Goal: Task Accomplishment & Management: Manage account settings

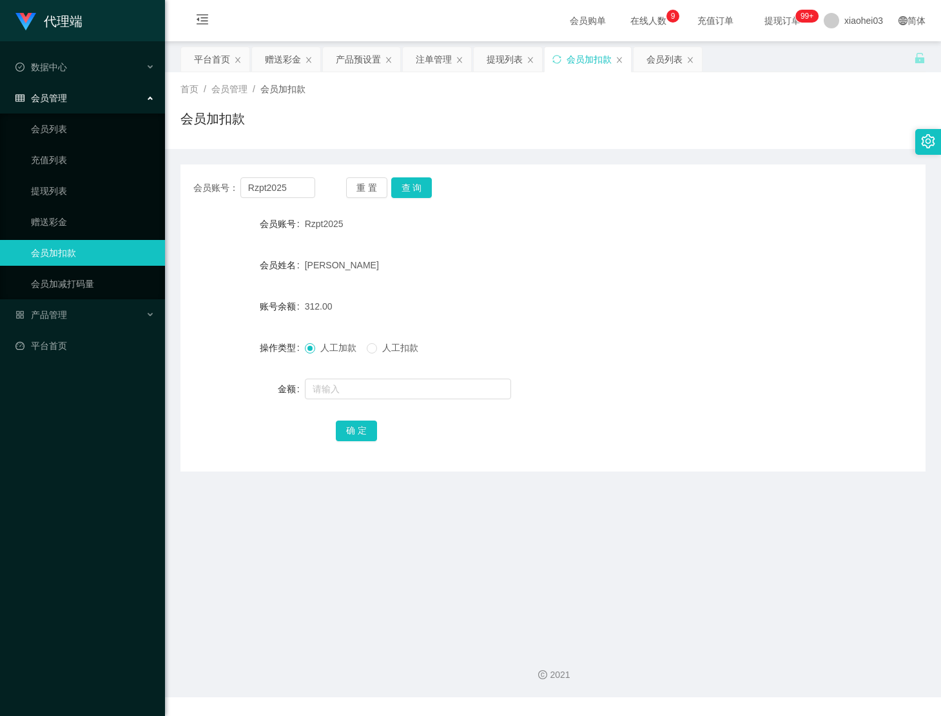
click at [507, 71] on div "提现列表" at bounding box center [505, 59] width 36 height 24
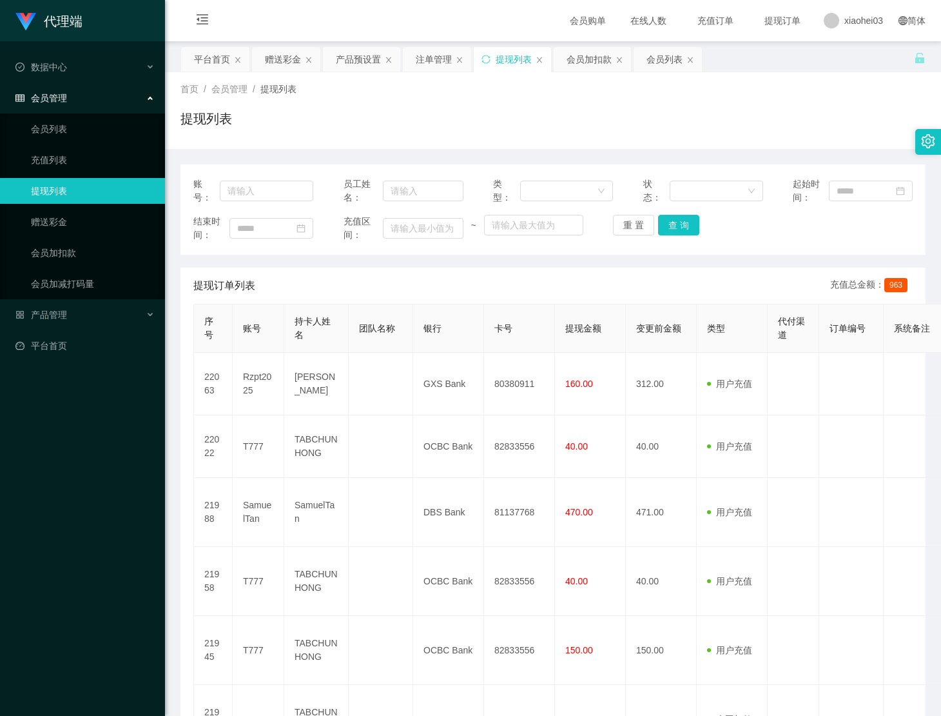
click at [249, 381] on td "Rzpt2025" at bounding box center [259, 384] width 52 height 63
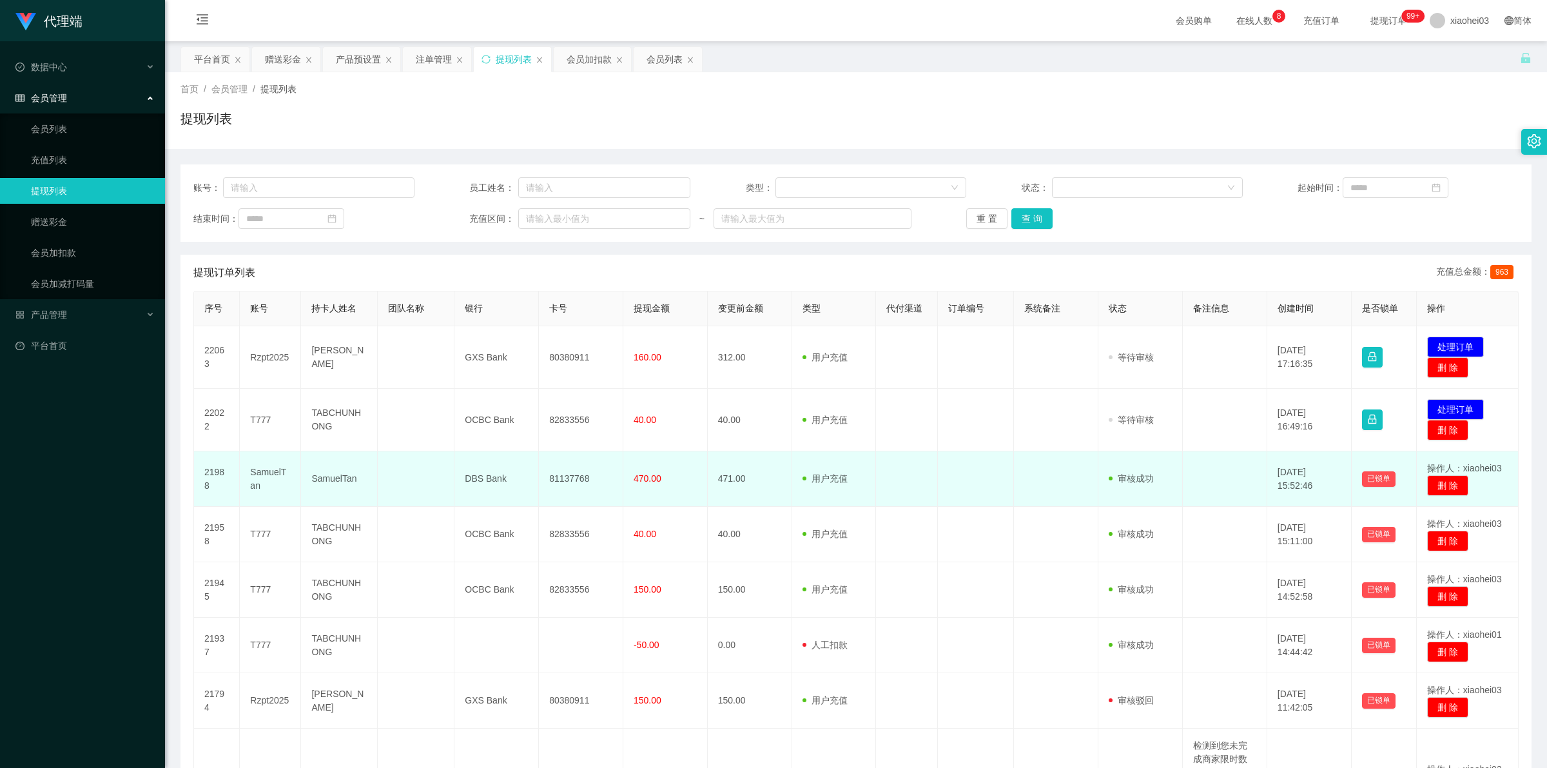
click at [940, 454] on td "审核驳回 审核成功 等待审核" at bounding box center [1140, 478] width 84 height 55
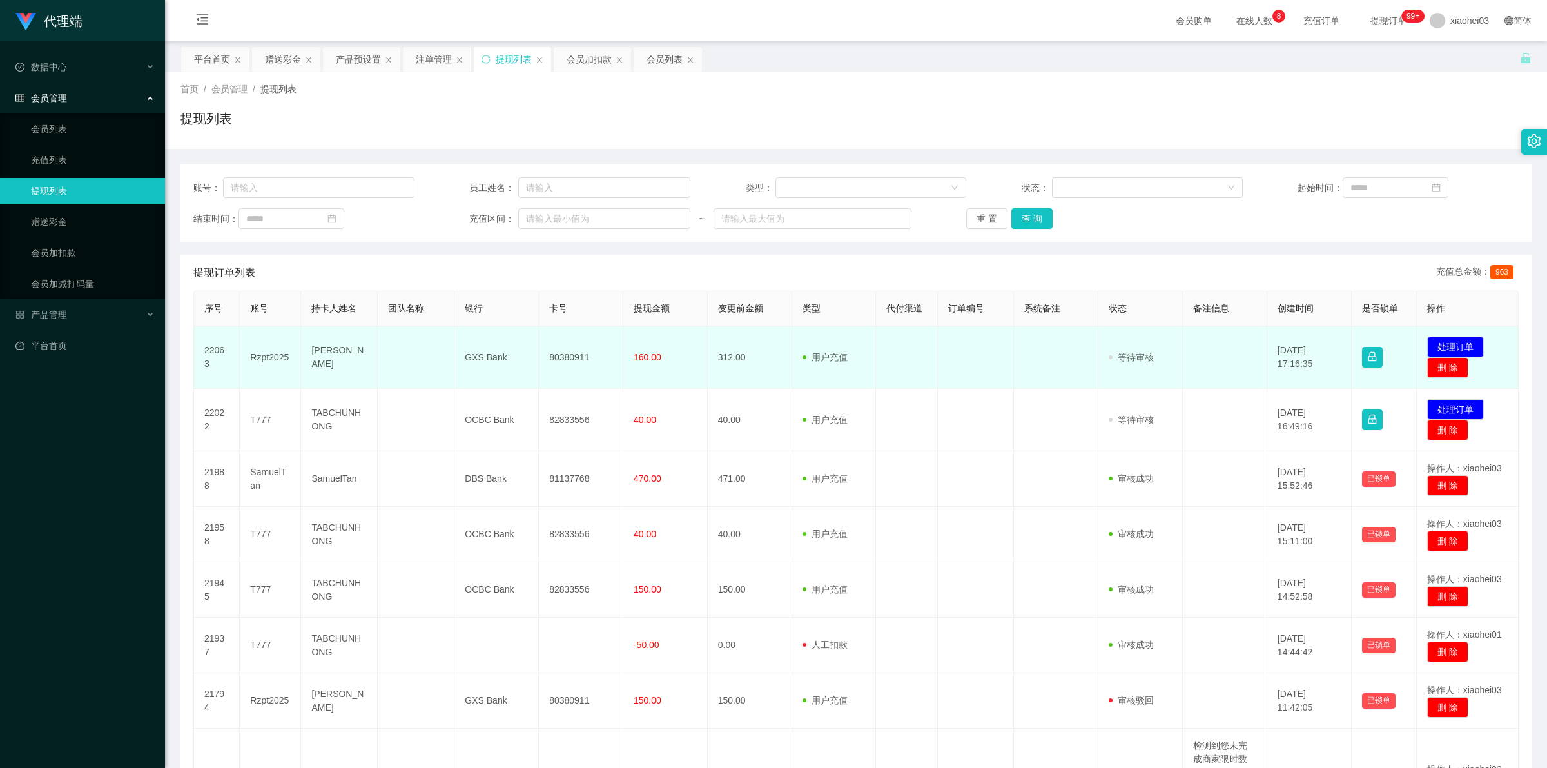
click at [275, 355] on td "Rzpt2025" at bounding box center [270, 357] width 61 height 63
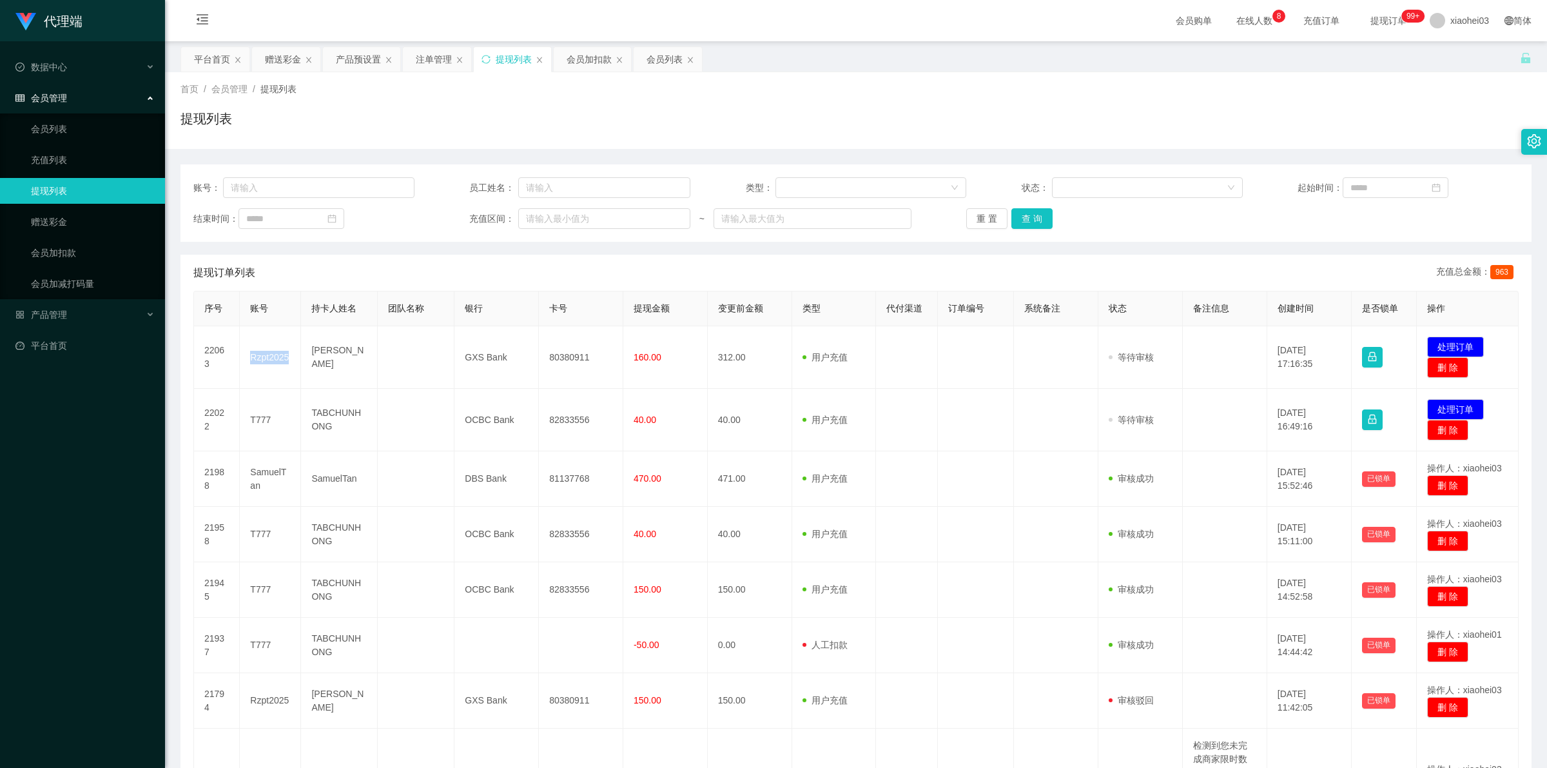
copy td "Rzpt2025"
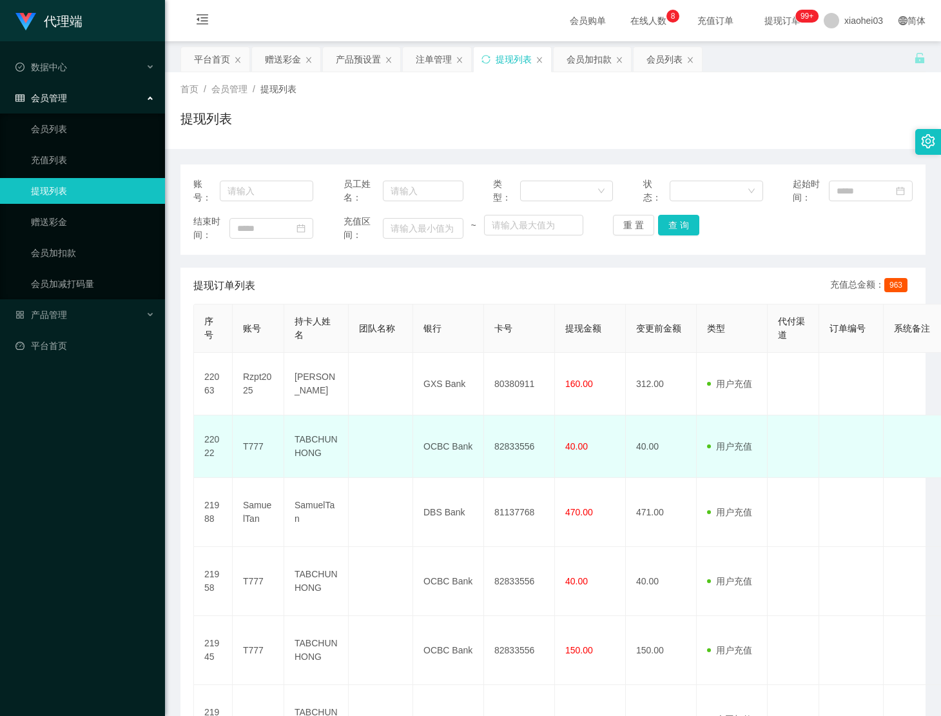
click at [757, 462] on td "用户充值 人工扣款" at bounding box center [732, 446] width 71 height 63
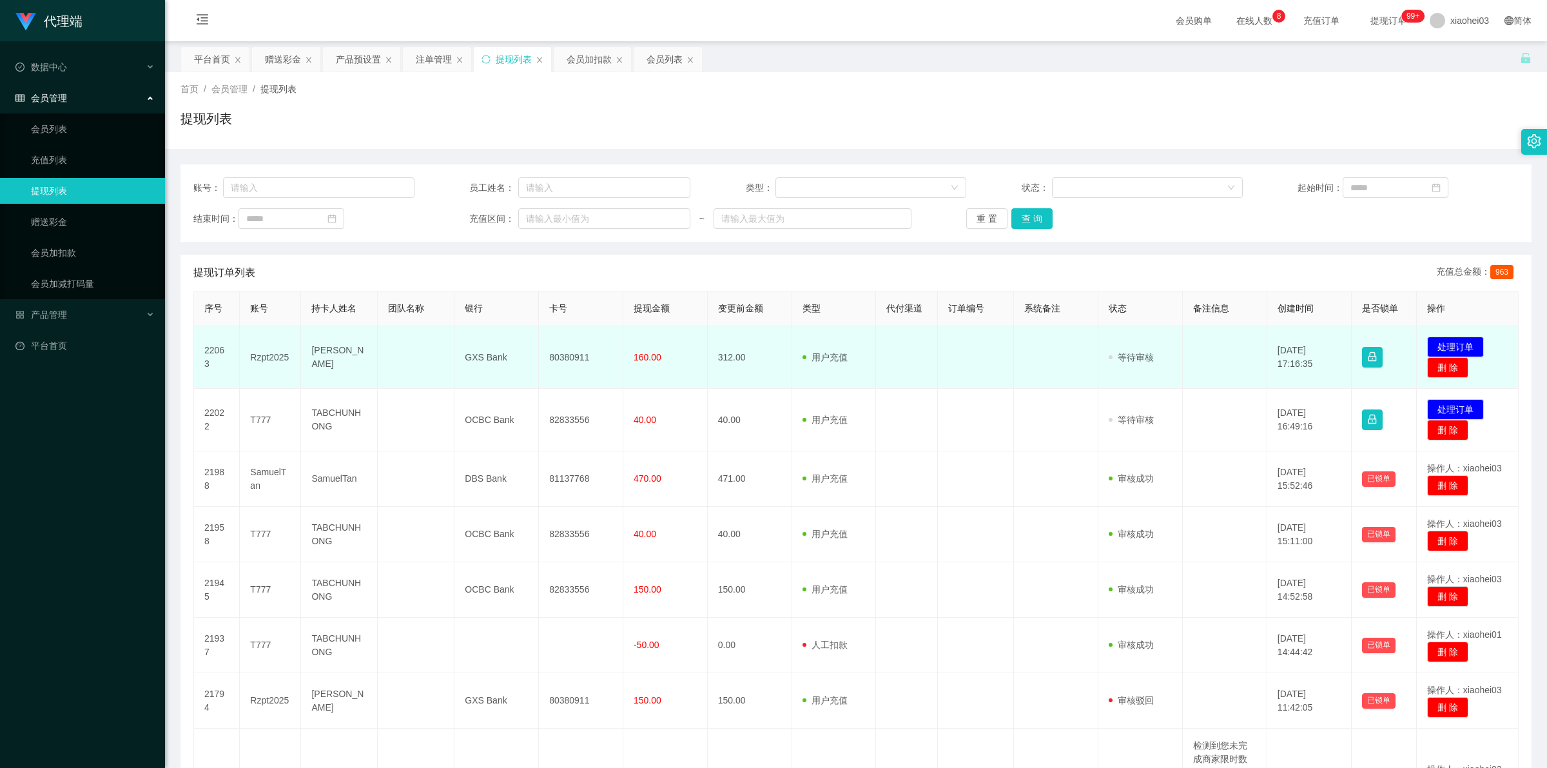
click at [551, 358] on td "80380911" at bounding box center [581, 357] width 84 height 63
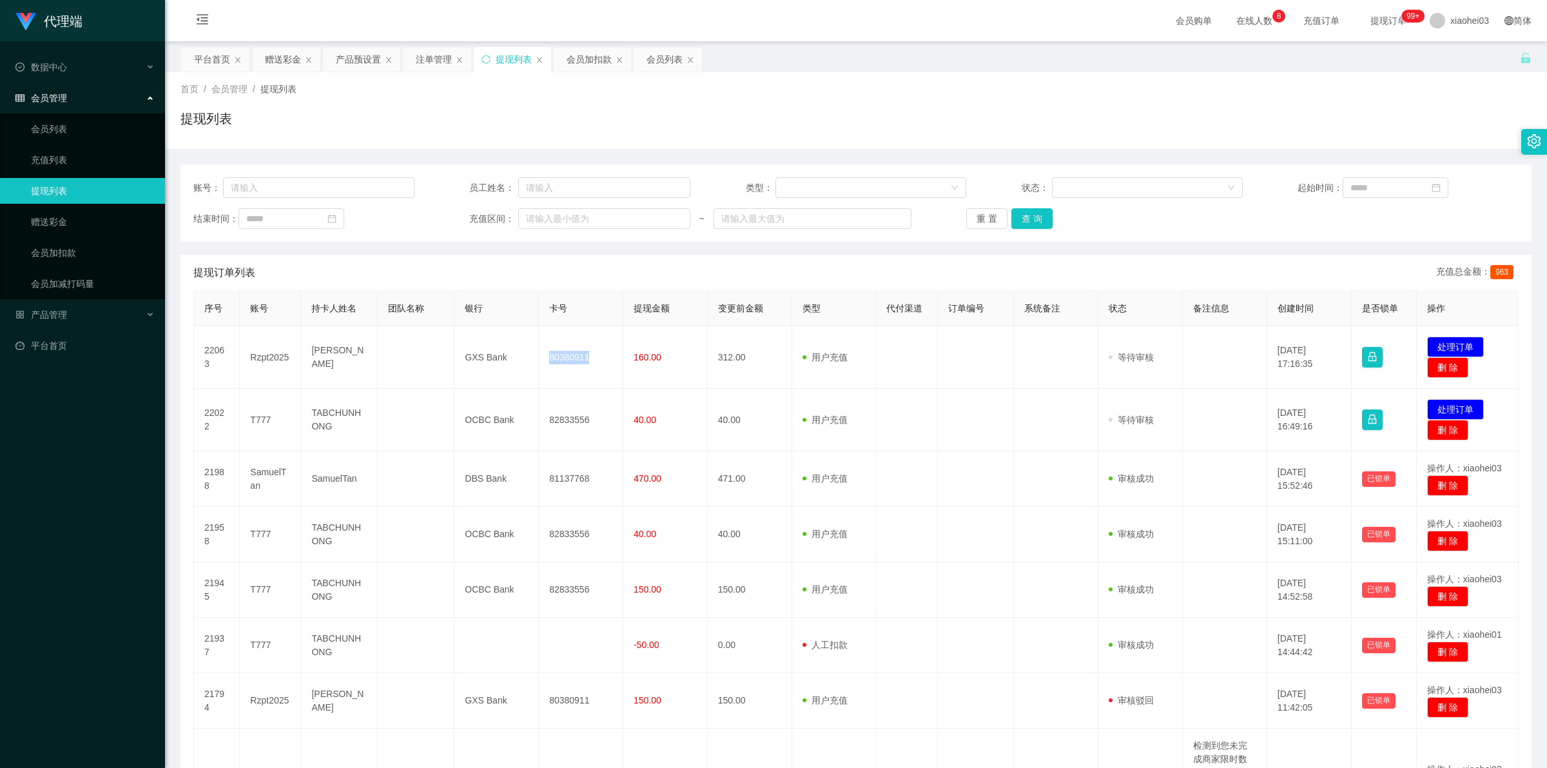
copy td "80380911"
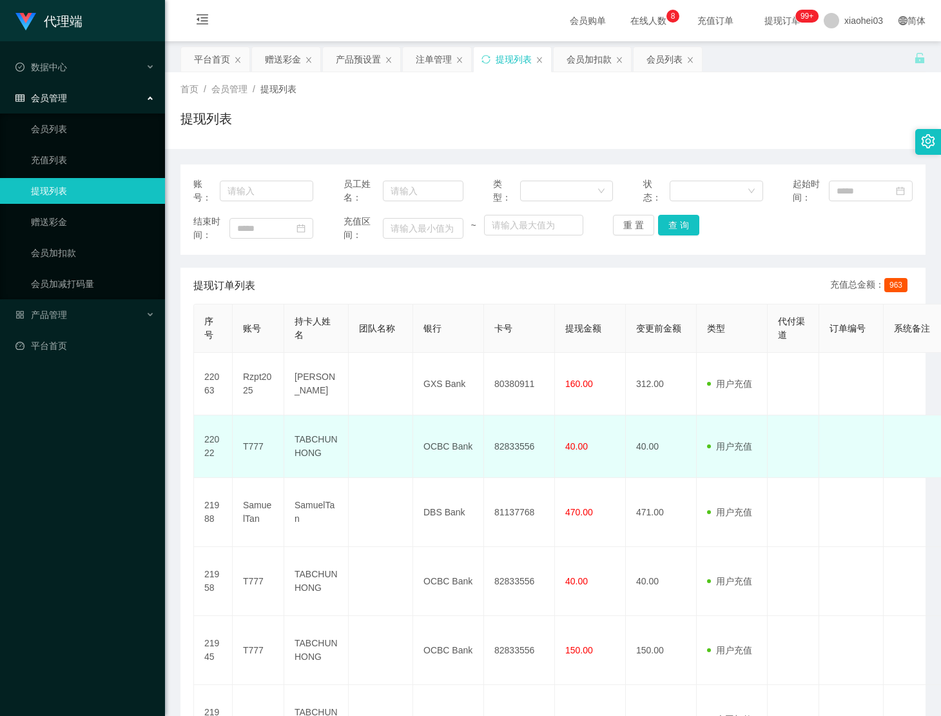
click at [514, 450] on td "82833556" at bounding box center [519, 446] width 71 height 63
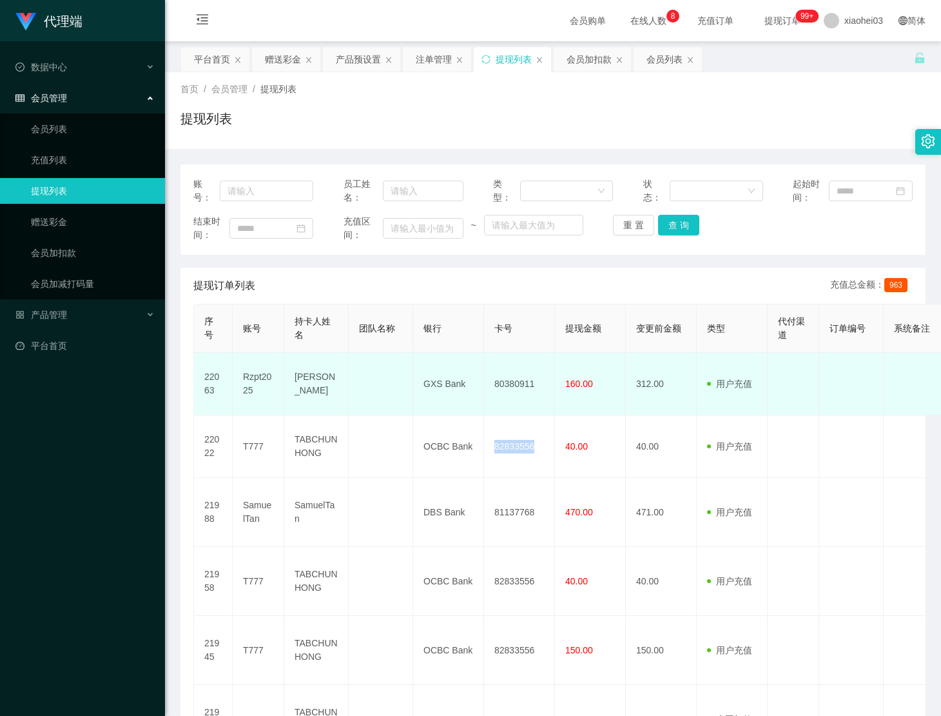
copy td "82833556"
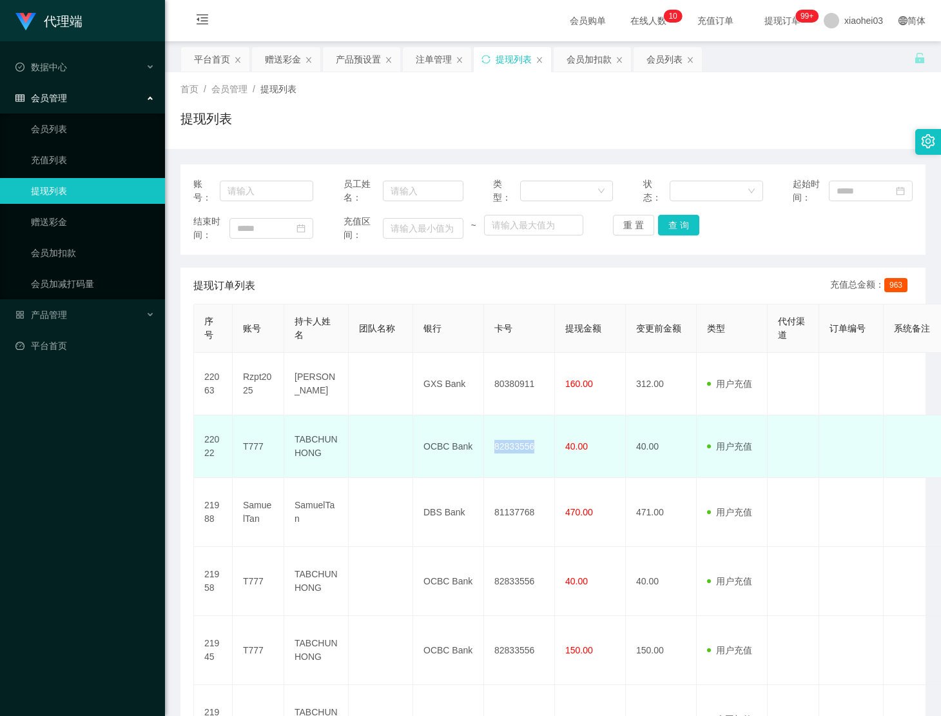
click at [531, 461] on td "82833556" at bounding box center [519, 446] width 71 height 63
click at [653, 453] on td "40.00" at bounding box center [661, 446] width 71 height 63
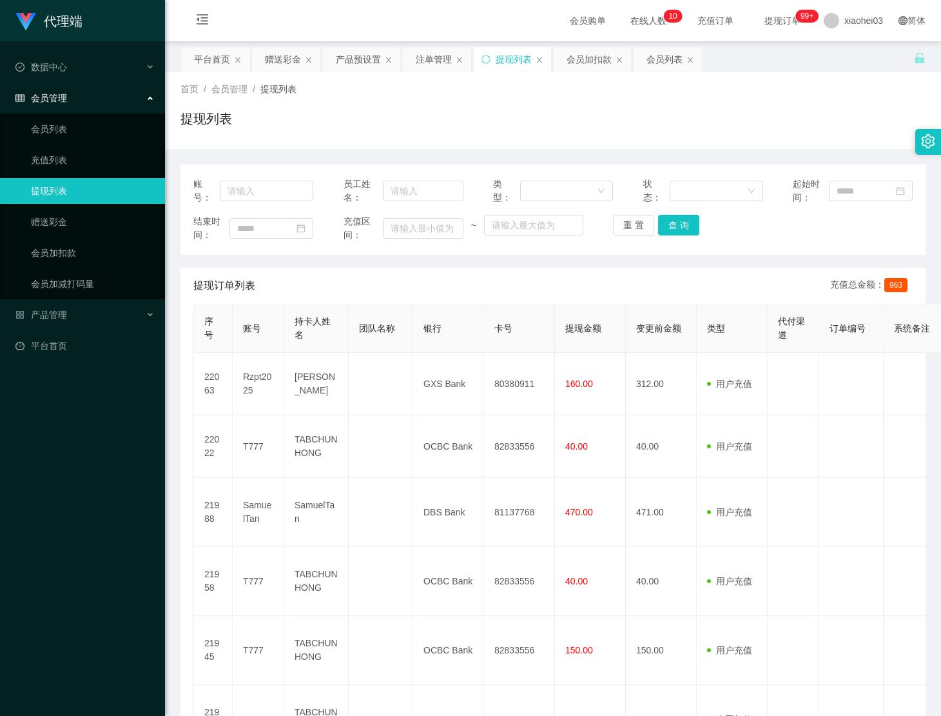
drag, startPoint x: 553, startPoint y: 382, endPoint x: 583, endPoint y: 346, distance: 46.6
click at [553, 382] on td "80380911" at bounding box center [519, 384] width 71 height 63
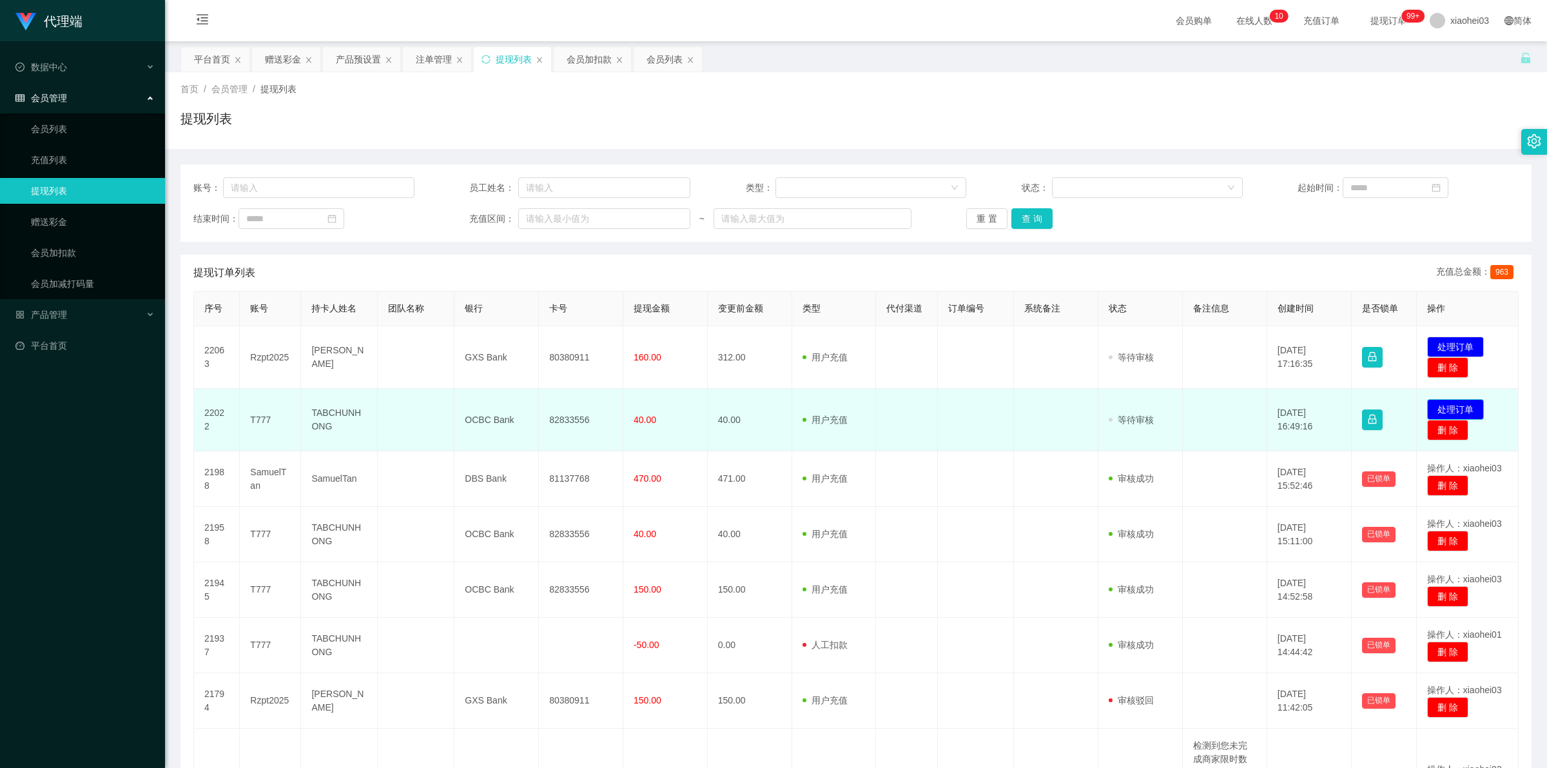
click at [940, 405] on button "处理订单" at bounding box center [1455, 409] width 57 height 21
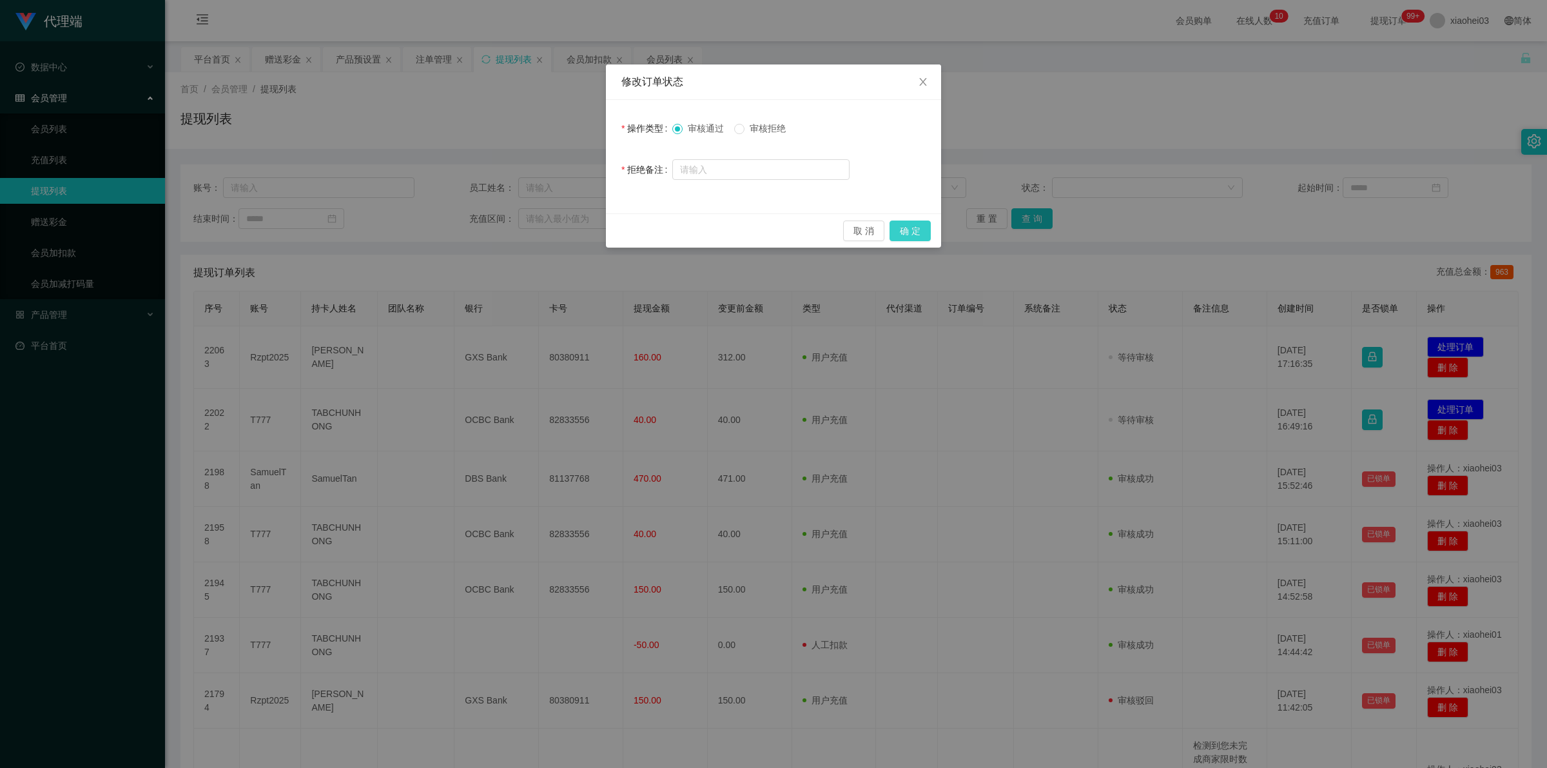
click at [910, 226] on button "确 定" at bounding box center [910, 230] width 41 height 21
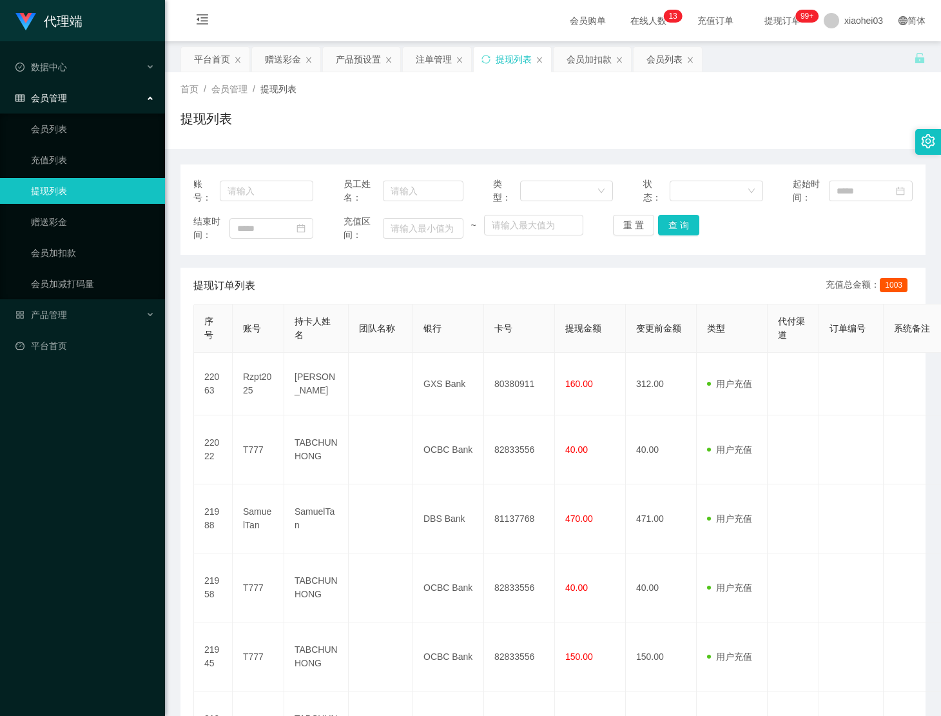
click at [585, 79] on div "首页 / 会员管理 / 提现列表 / 提现列表" at bounding box center [553, 110] width 776 height 77
click at [578, 63] on div "会员加扣款" at bounding box center [589, 59] width 45 height 24
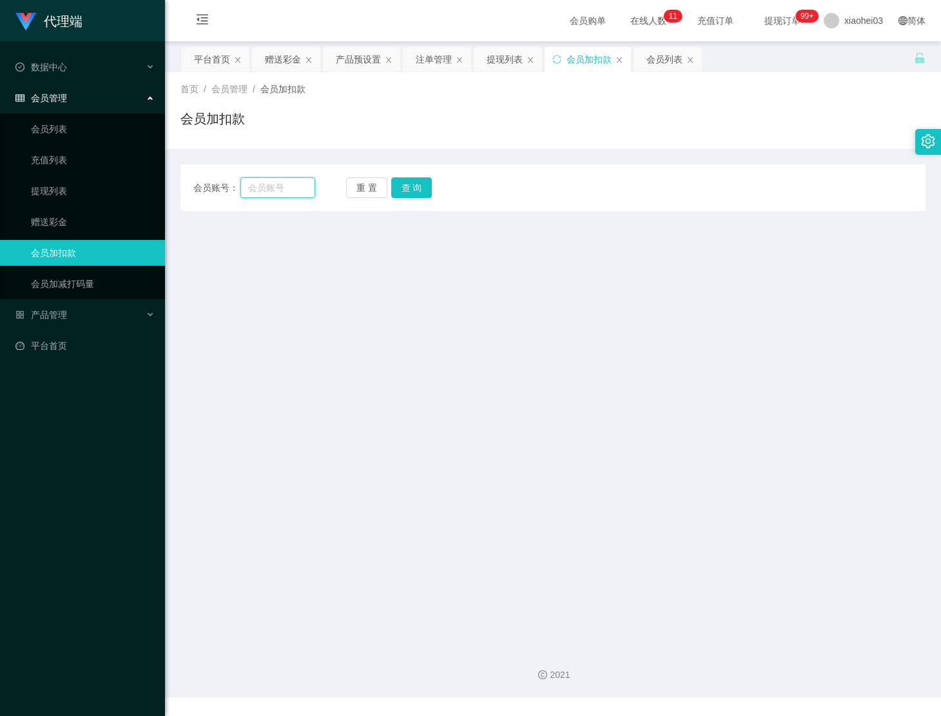
drag, startPoint x: 284, startPoint y: 188, endPoint x: 359, endPoint y: 191, distance: 75.5
click at [285, 188] on input "text" at bounding box center [277, 187] width 75 height 21
paste input "T777"
type input "T777"
click at [420, 182] on button "查 询" at bounding box center [411, 187] width 41 height 21
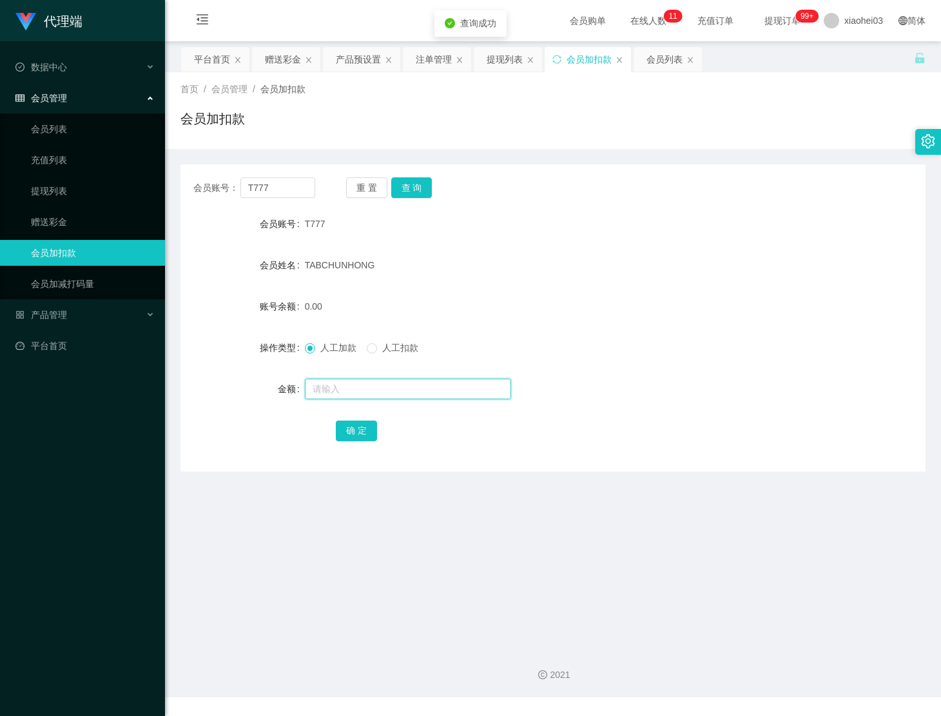
click at [375, 385] on input "text" at bounding box center [408, 388] width 206 height 21
type input "40"
click at [355, 424] on button "确 定" at bounding box center [356, 430] width 41 height 21
click at [604, 301] on div "40.00" at bounding box center [522, 306] width 434 height 26
click at [516, 66] on div "提现列表" at bounding box center [505, 59] width 36 height 24
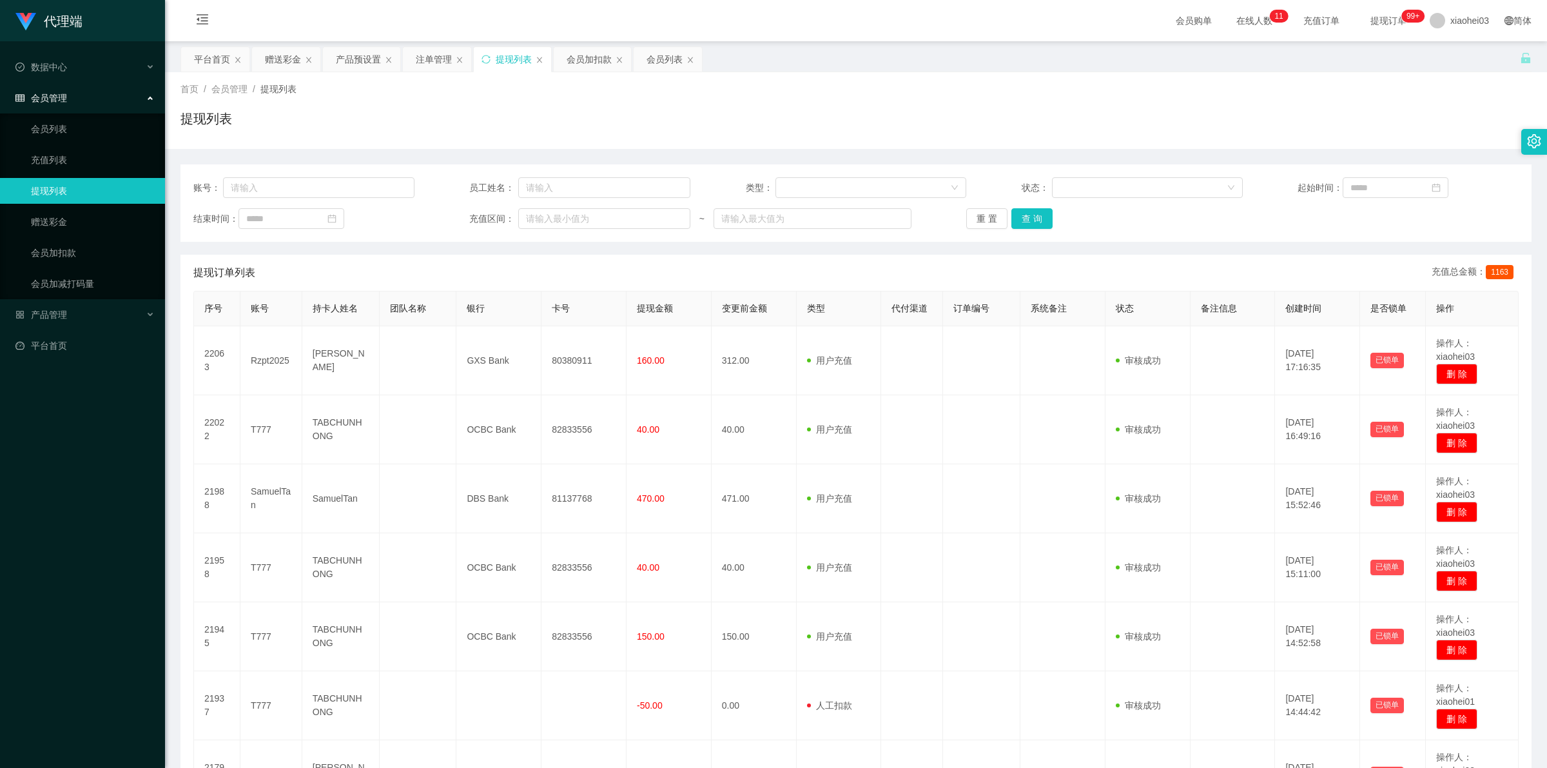
click at [1094, 384] on tr "22063 Rzpt2025 Nung Hoc Phong GXS Bank 80380911 160.00 312.00 用户充值 人工扣款 审核驳回 审核…" at bounding box center [856, 360] width 1325 height 69
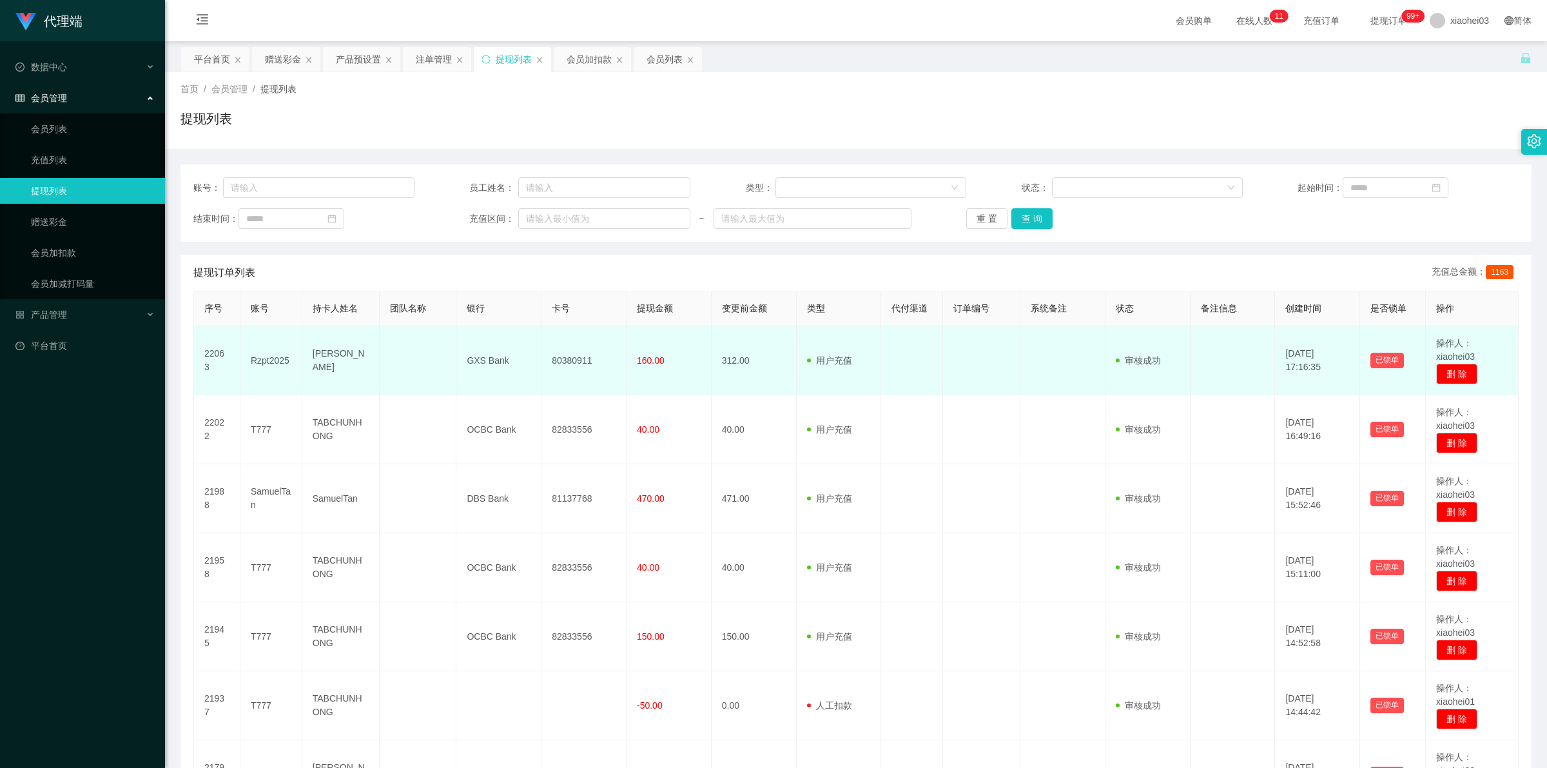
click at [555, 355] on td "80380911" at bounding box center [583, 360] width 85 height 69
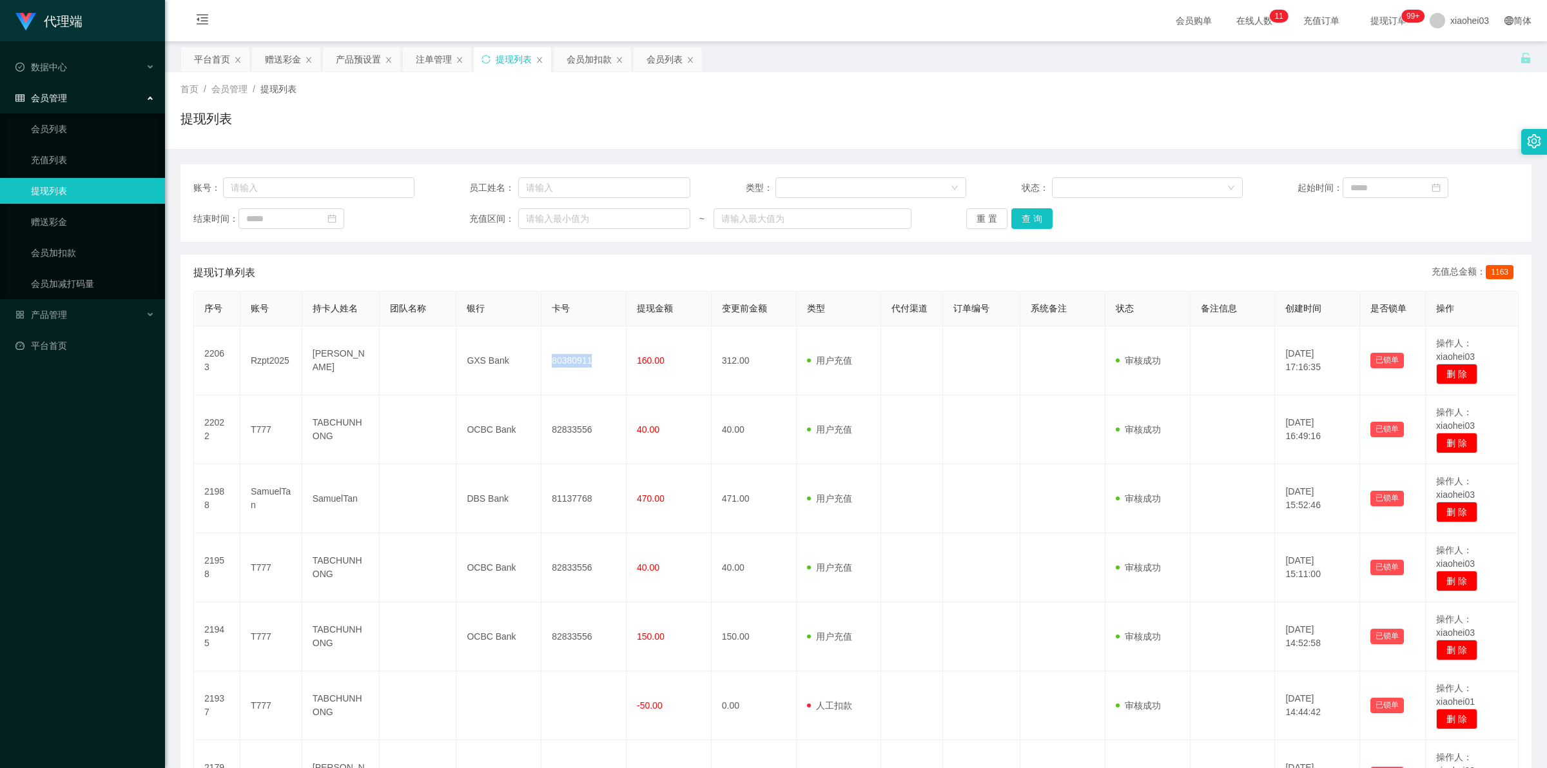
copy td "80380911"
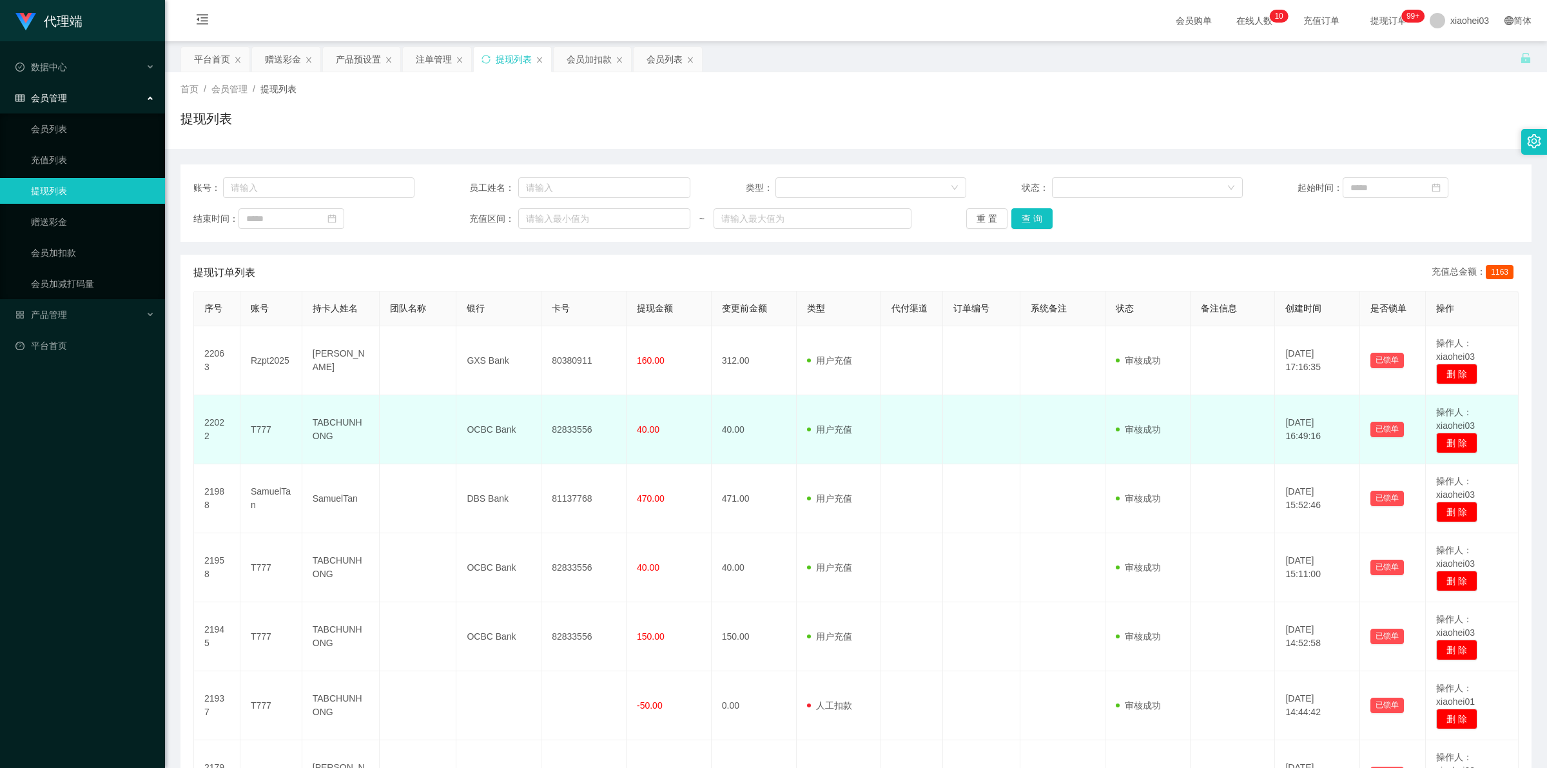
click at [1013, 416] on td at bounding box center [981, 429] width 77 height 69
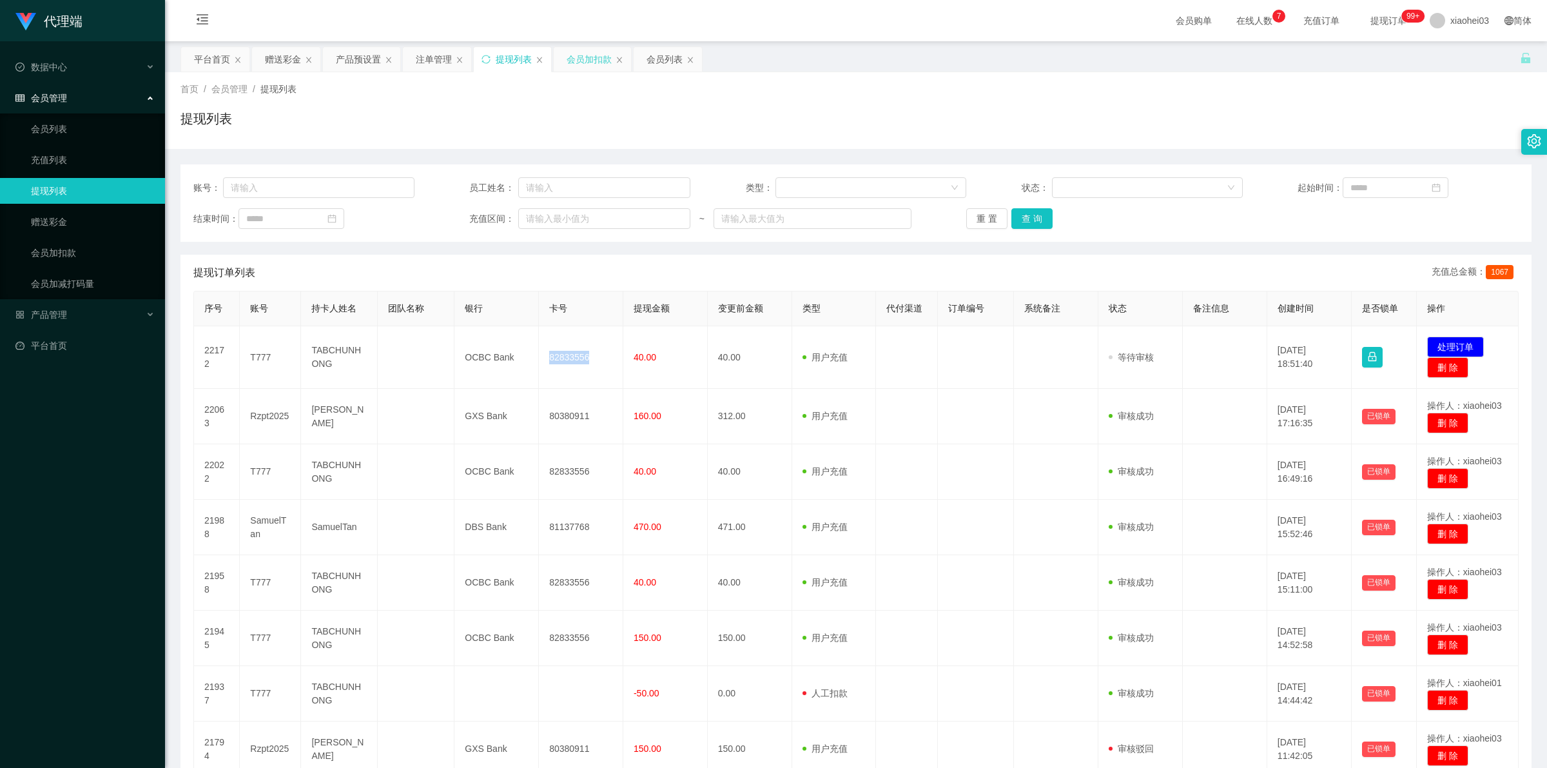
click at [578, 66] on div "会员加扣款" at bounding box center [589, 59] width 45 height 24
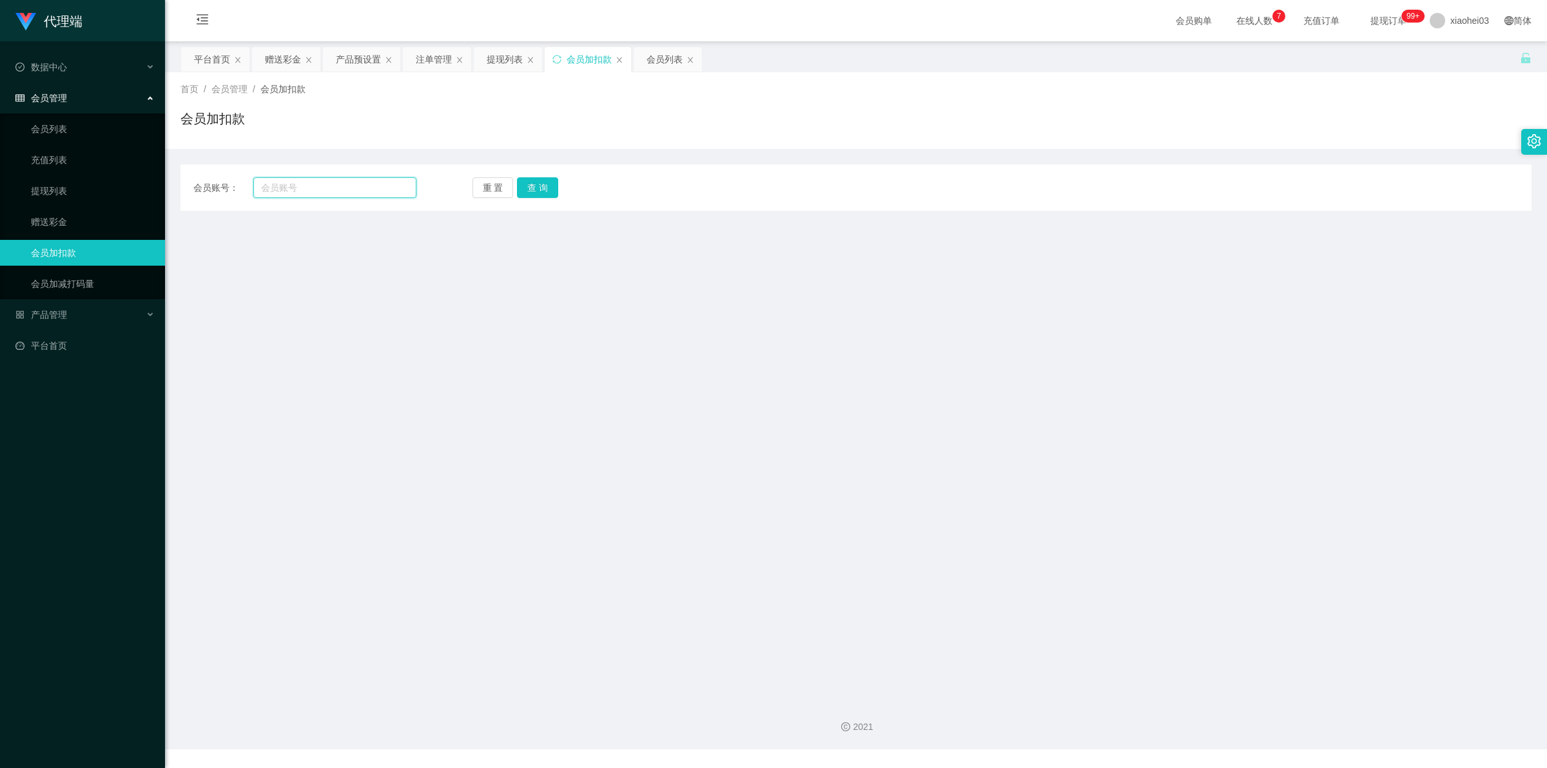
drag, startPoint x: 359, startPoint y: 191, endPoint x: 456, endPoint y: 197, distance: 97.5
click at [363, 193] on input "text" at bounding box center [334, 187] width 163 height 21
paste input "Rzpt2025"
type input "Rzpt2025"
click at [546, 187] on button "查 询" at bounding box center [537, 187] width 41 height 21
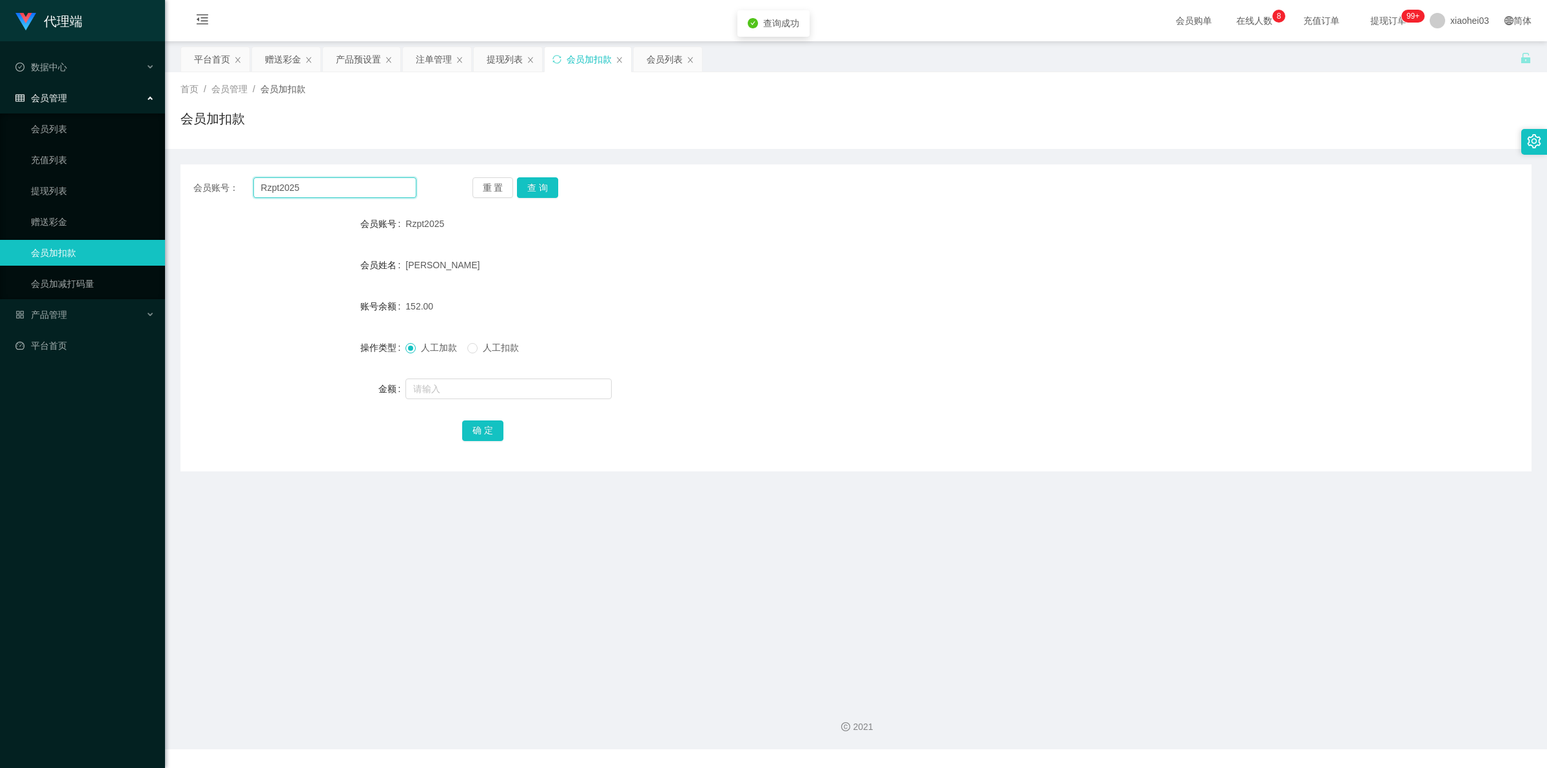
drag, startPoint x: 310, startPoint y: 184, endPoint x: 197, endPoint y: 180, distance: 112.9
click at [205, 184] on div "会员账号： Rzpt2025" at bounding box center [304, 187] width 223 height 21
click at [616, 136] on div "会员加扣款" at bounding box center [855, 124] width 1351 height 30
click at [500, 64] on div "提现列表" at bounding box center [505, 59] width 36 height 24
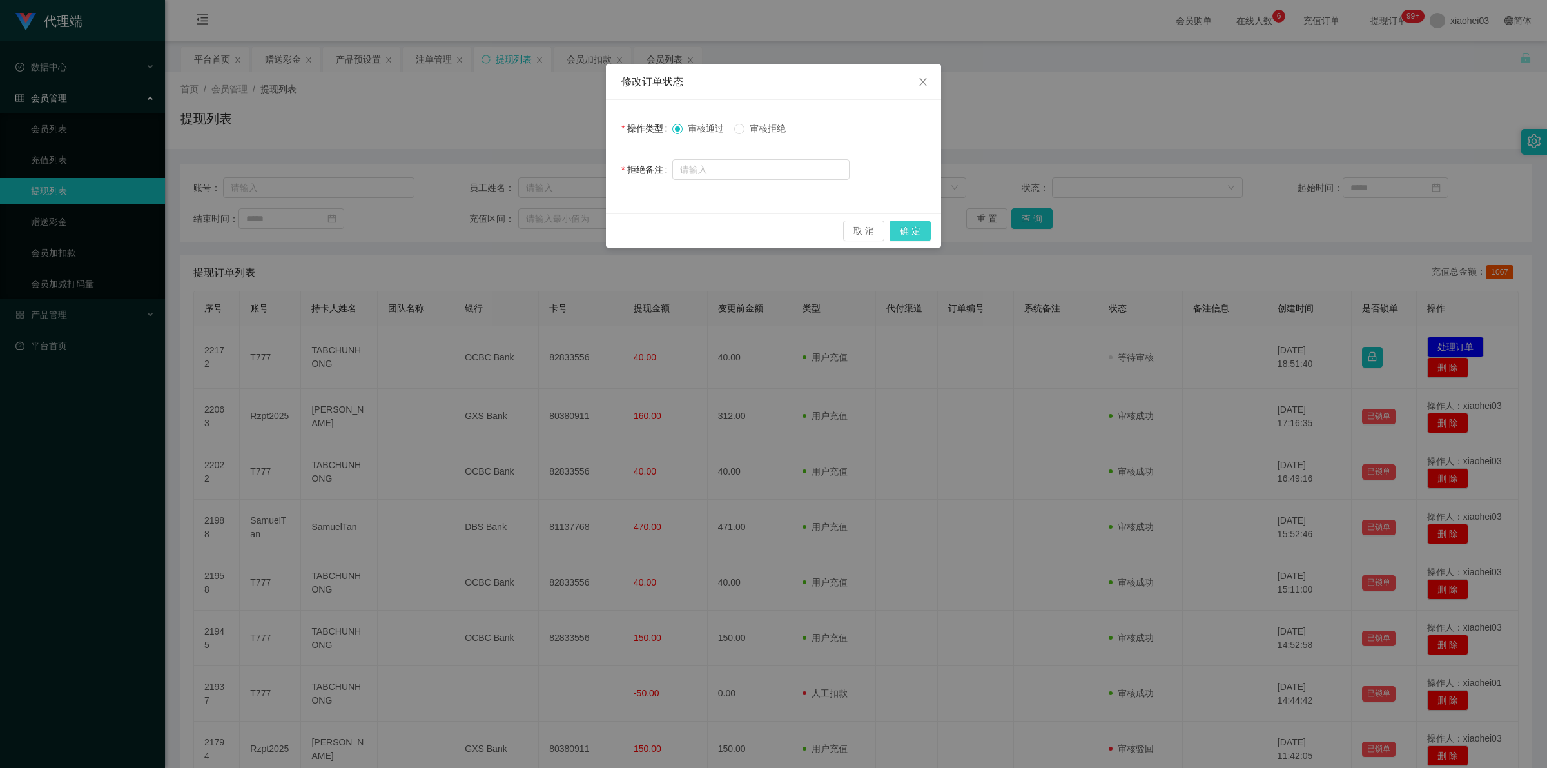
click at [915, 233] on button "确 定" at bounding box center [910, 230] width 41 height 21
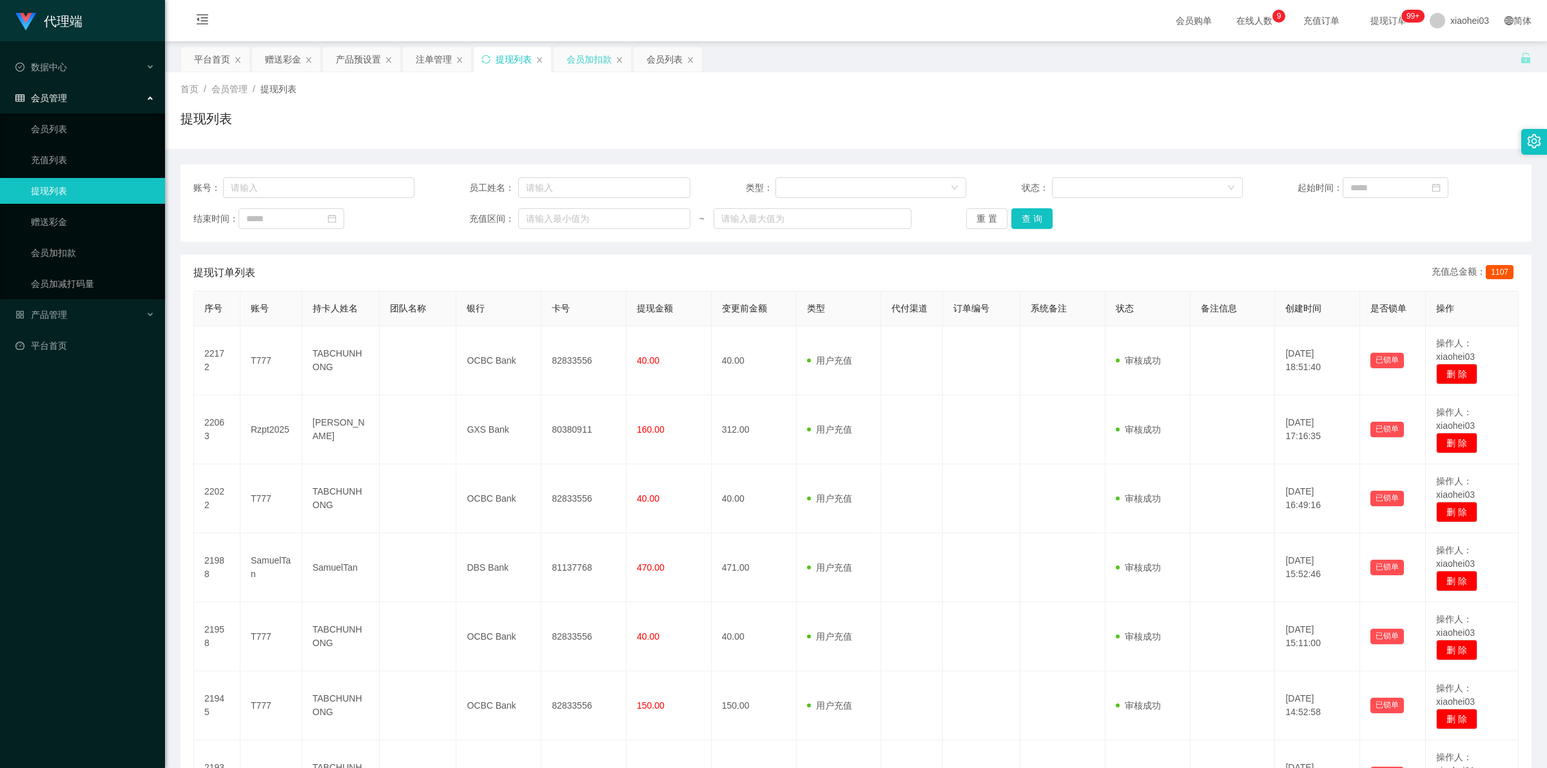
click at [601, 59] on div "会员加扣款" at bounding box center [589, 59] width 45 height 24
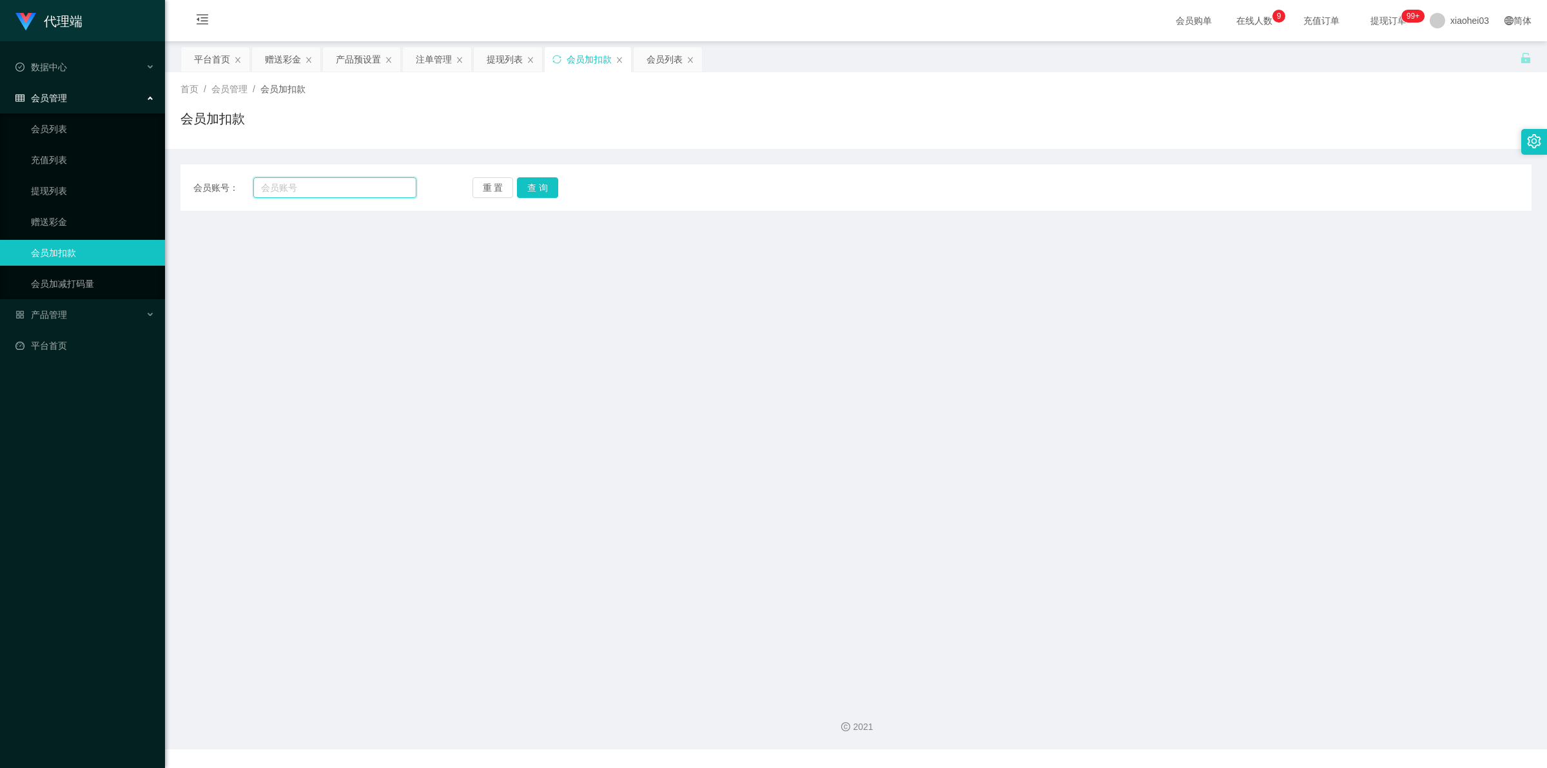
click at [349, 190] on input "text" at bounding box center [334, 187] width 163 height 21
paste input "Rzpt2025"
type input "Rzpt2025"
click at [552, 195] on button "查 询" at bounding box center [537, 187] width 41 height 21
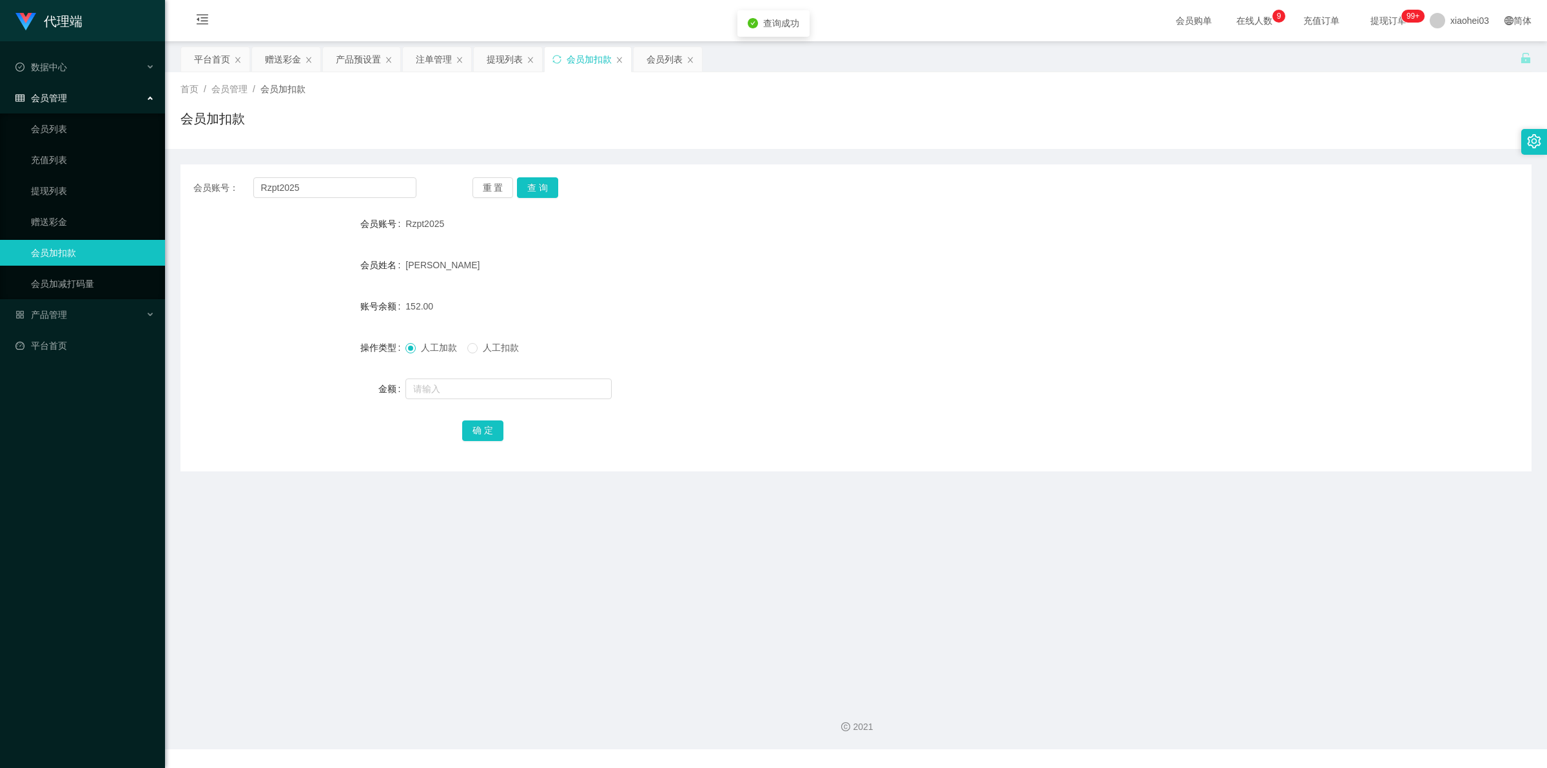
click at [497, 404] on form "会员账号 Rzpt2025 会员姓名 Nung Hoc Phong 账号余额 152.00 操作类型 人工加款 人工扣款 金额 确 定" at bounding box center [855, 327] width 1351 height 232
click at [521, 380] on input "text" at bounding box center [508, 388] width 206 height 21
type input "148"
drag, startPoint x: 316, startPoint y: 195, endPoint x: 0, endPoint y: 161, distance: 317.6
click at [239, 185] on div "会员账号： Rzpt2025" at bounding box center [304, 187] width 223 height 21
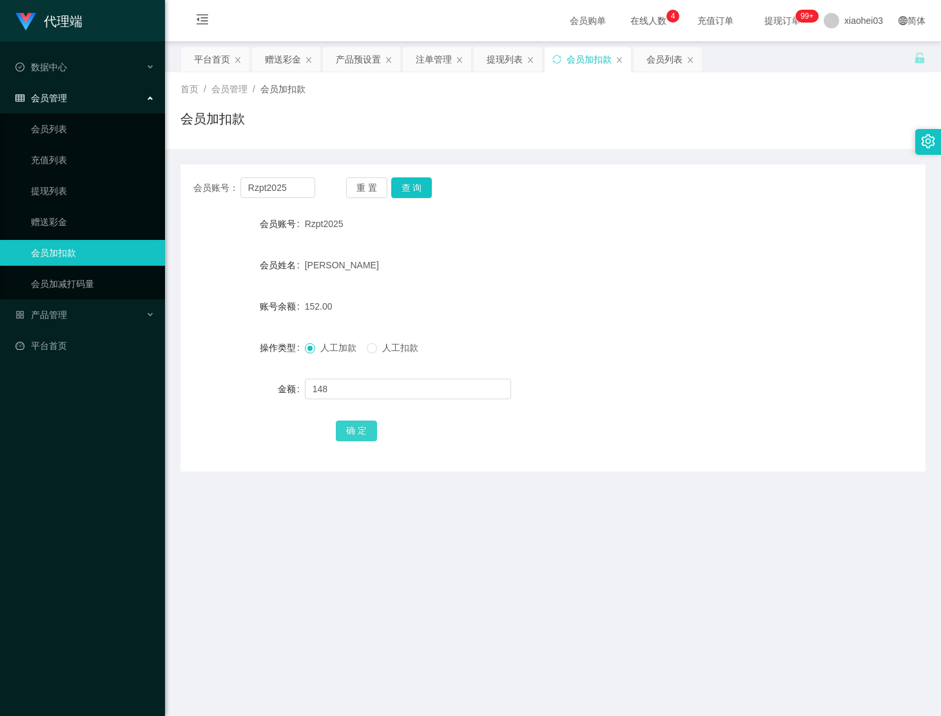
click at [353, 427] on button "确 定" at bounding box center [356, 430] width 41 height 21
drag, startPoint x: 587, startPoint y: 224, endPoint x: 714, endPoint y: 113, distance: 169.0
click at [588, 222] on div "Rzpt2025" at bounding box center [522, 224] width 434 height 26
